Goal: Task Accomplishment & Management: Use online tool/utility

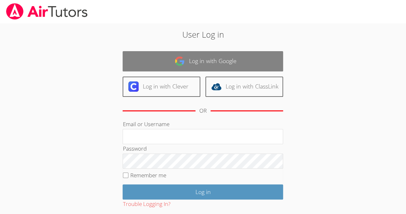
click at [183, 60] on img at bounding box center [180, 61] width 10 height 10
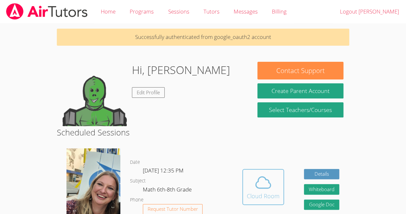
click at [266, 190] on icon at bounding box center [263, 182] width 18 height 18
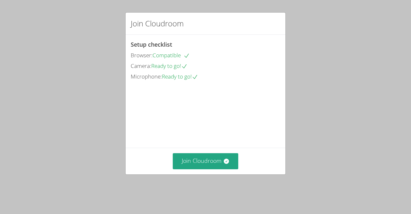
click at [410, 145] on div "Join Cloudroom Setup checklist Browser: Compatible Camera: Ready to go! Microph…" at bounding box center [205, 107] width 411 height 214
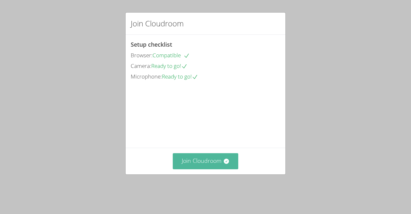
click at [220, 169] on button "Join Cloudroom" at bounding box center [206, 161] width 66 height 16
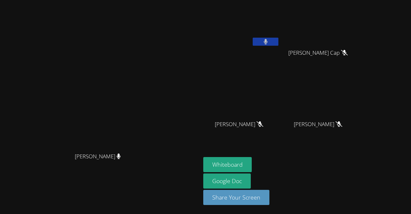
click at [268, 41] on icon at bounding box center [266, 41] width 4 height 5
click at [252, 158] on button "Whiteboard" at bounding box center [227, 164] width 49 height 15
